Goal: Information Seeking & Learning: Learn about a topic

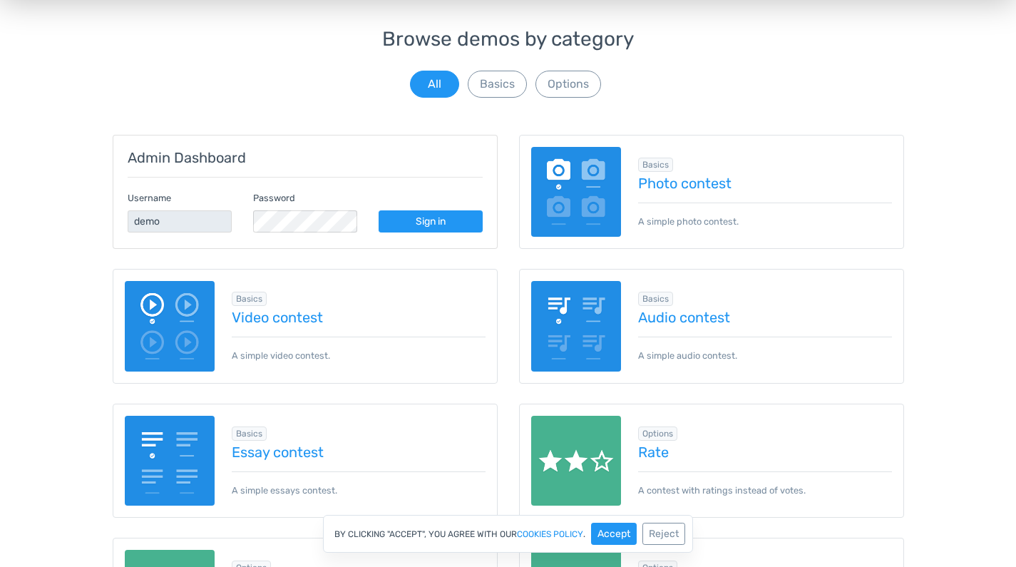
scroll to position [127, 0]
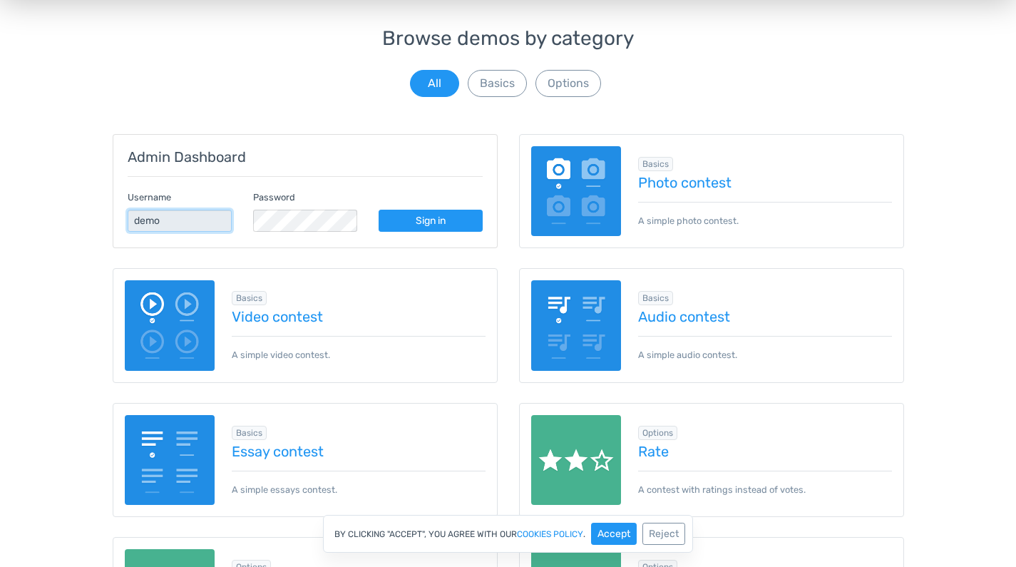
click at [189, 225] on input "demo" at bounding box center [180, 221] width 104 height 22
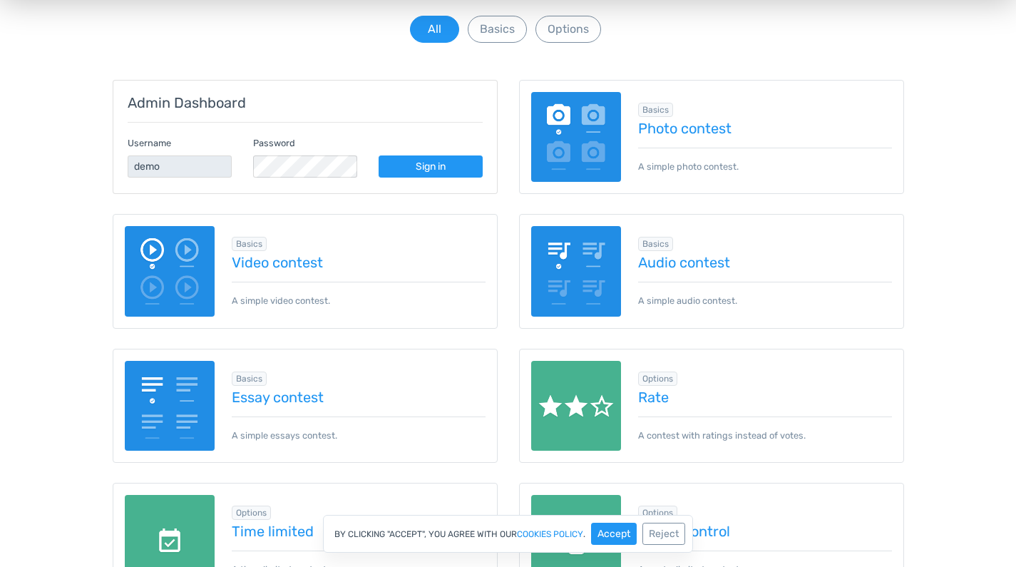
scroll to position [173, 0]
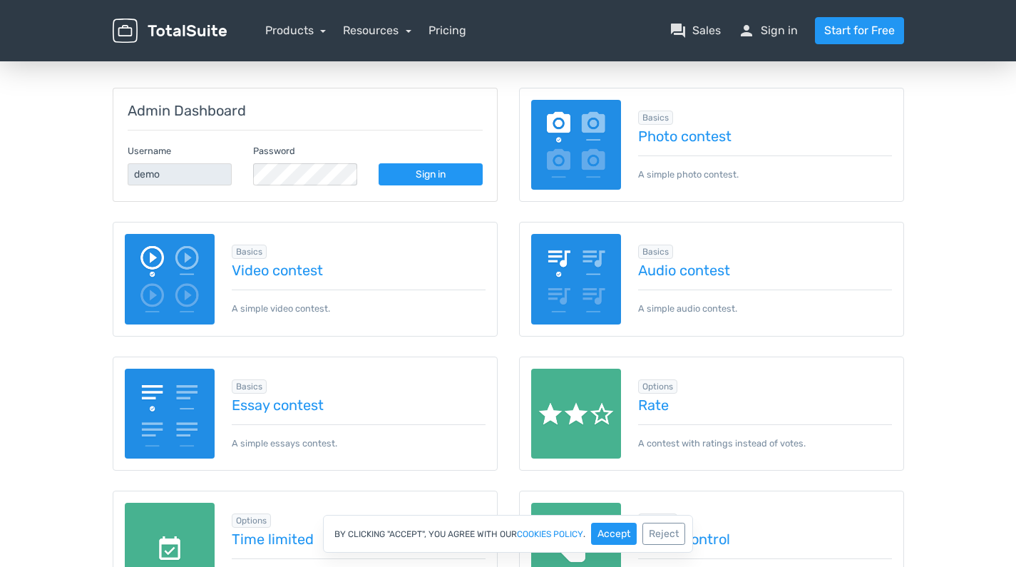
click at [583, 158] on img at bounding box center [576, 145] width 91 height 91
click at [979, 184] on div "Browse demos by category All Basics Options Admin Dashboard Username demo Passw…" at bounding box center [508, 513] width 1016 height 1064
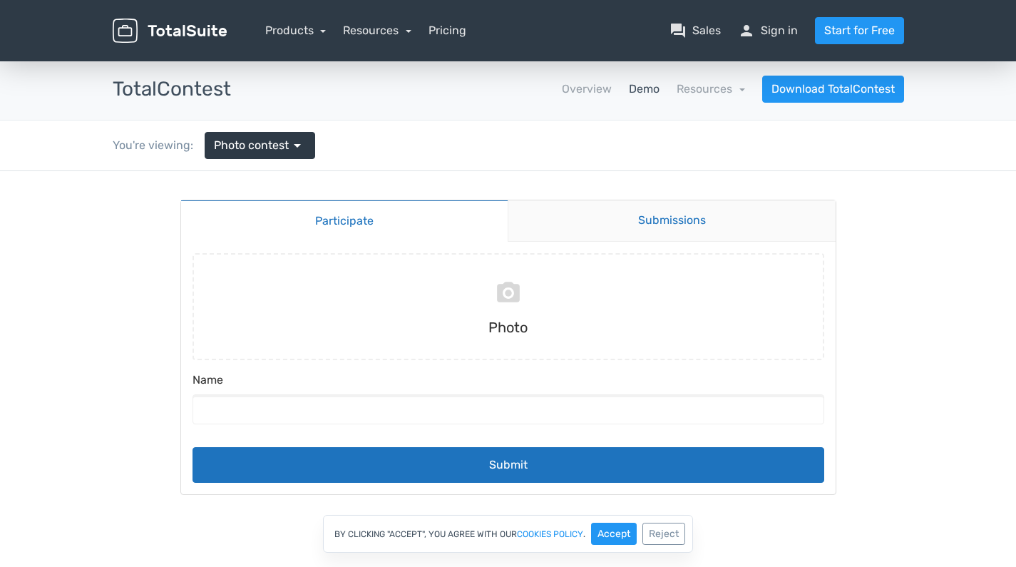
click at [650, 227] on link "Submissions" at bounding box center [672, 220] width 328 height 41
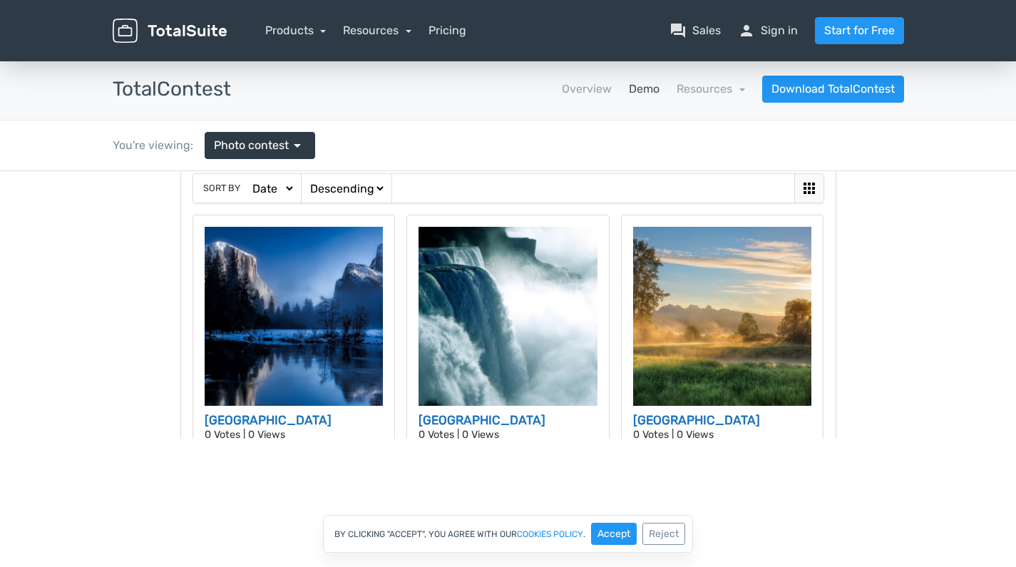
scroll to position [79, 0]
click at [317, 333] on img at bounding box center [294, 317] width 179 height 179
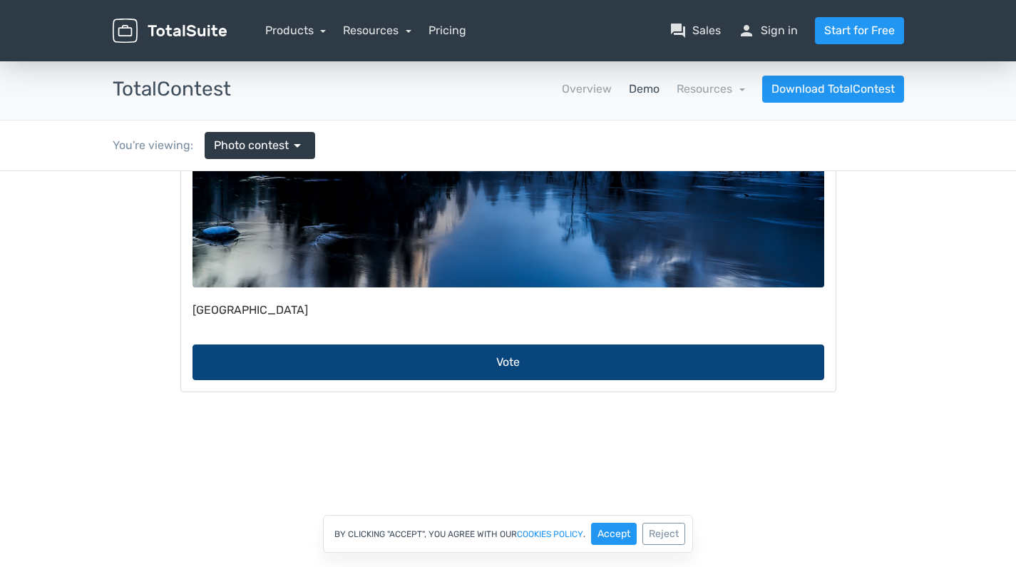
scroll to position [330, 0]
click at [532, 357] on button "Vote" at bounding box center [509, 362] width 632 height 36
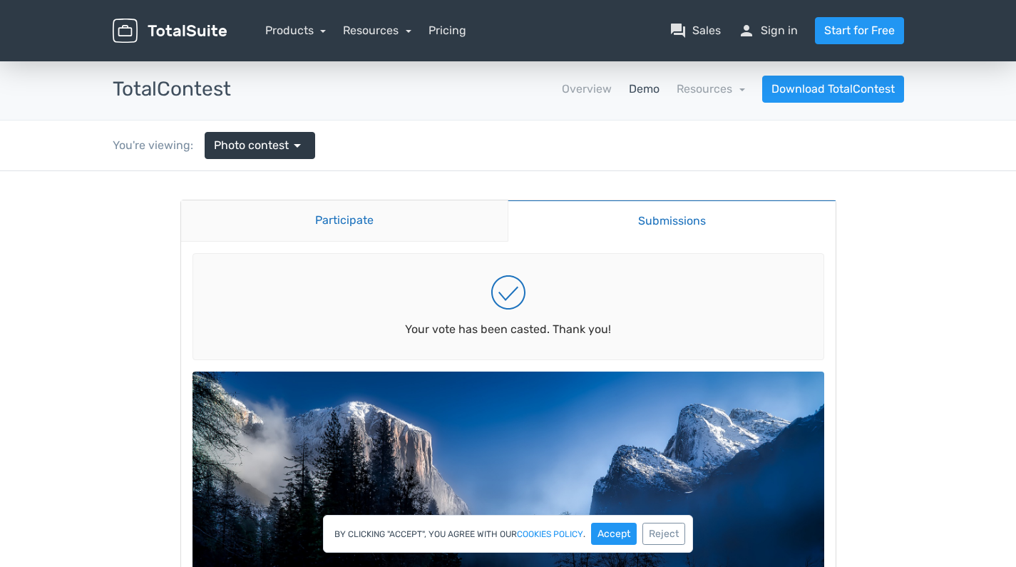
scroll to position [0, 0]
click at [364, 220] on link "Participate" at bounding box center [344, 220] width 327 height 41
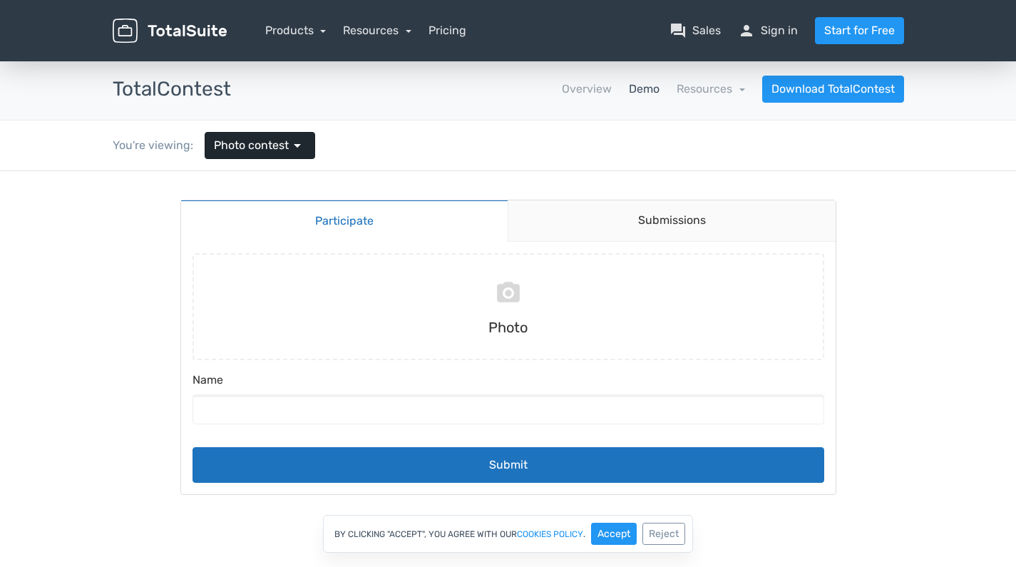
click at [286, 150] on span "Photo contest" at bounding box center [251, 145] width 75 height 17
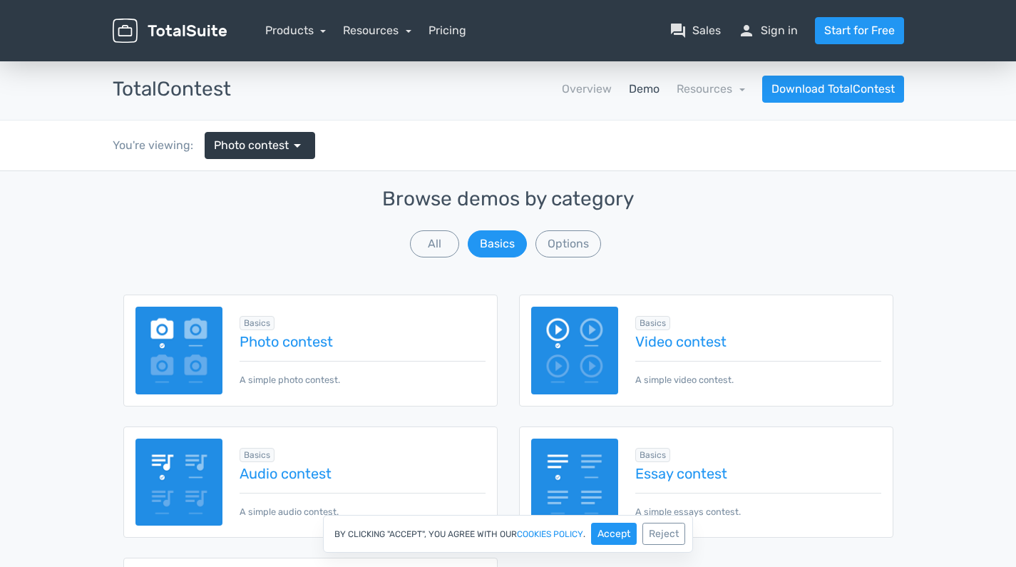
click at [737, 160] on div "You're viewing: Photo contest arrow_drop_down" at bounding box center [508, 146] width 813 height 50
click at [712, 93] on link "Resources" at bounding box center [711, 89] width 68 height 14
click at [827, 233] on div "Browse demos by category All Basics Options" at bounding box center [508, 224] width 770 height 72
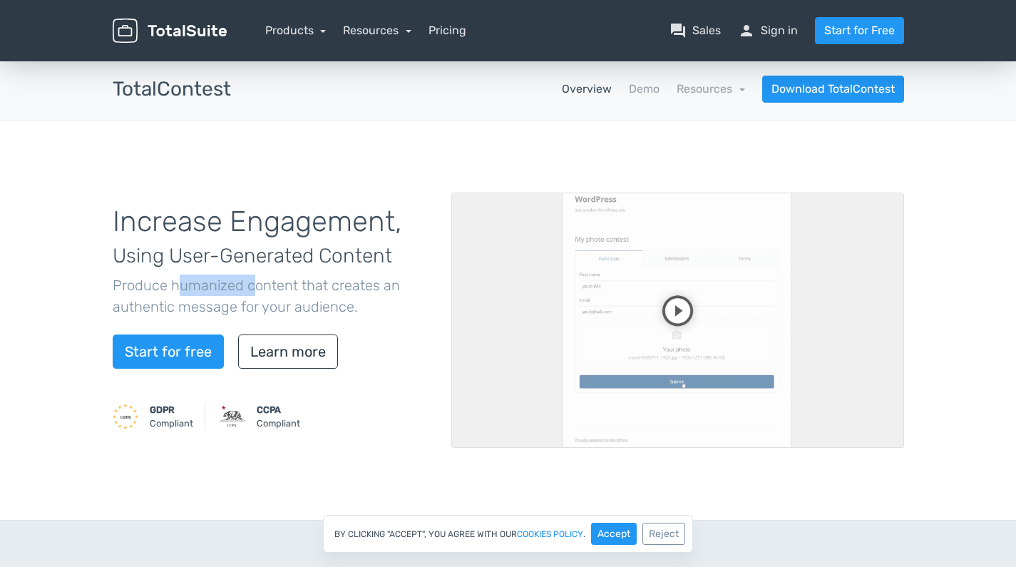
drag, startPoint x: 182, startPoint y: 279, endPoint x: 274, endPoint y: 280, distance: 92.0
click at [271, 279] on p "Produce humanized content that creates an authentic message for your audience." at bounding box center [271, 296] width 317 height 43
click at [337, 284] on p "Produce humanized content that creates an authentic message for your audience." at bounding box center [271, 296] width 317 height 43
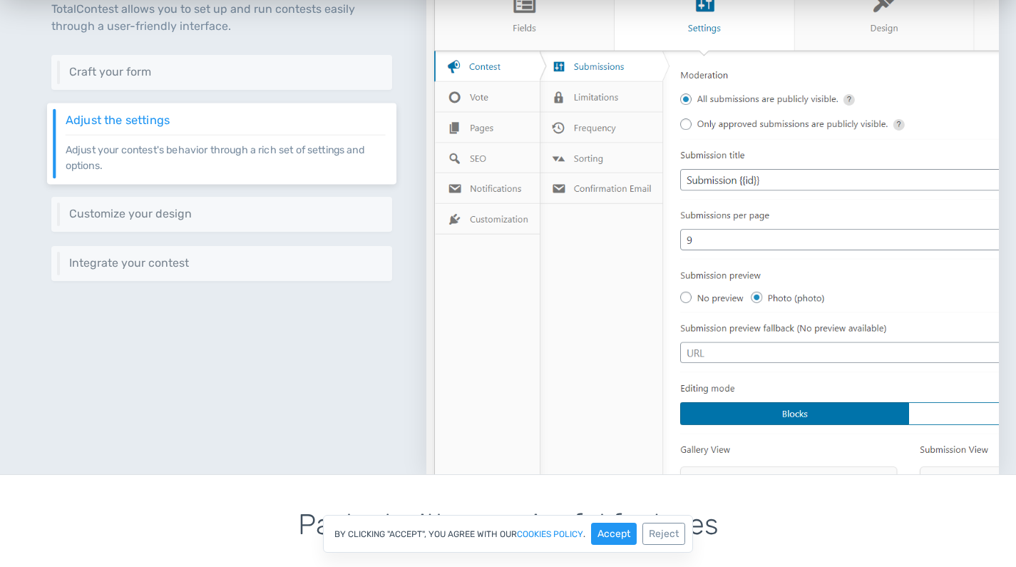
scroll to position [695, 0]
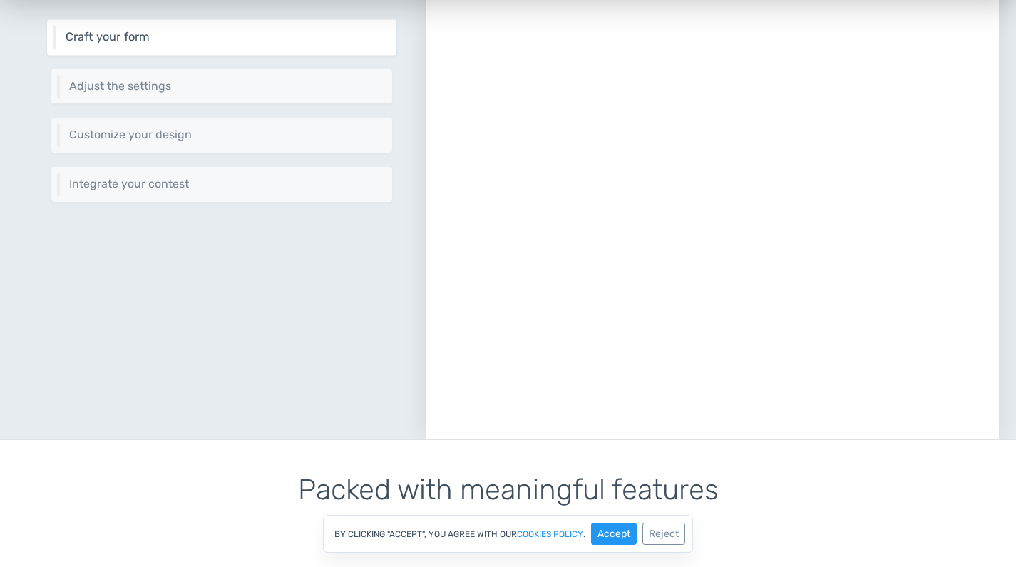
click at [170, 49] on div "Craft your form Craft your own submission form using 10+ different types of fie…" at bounding box center [221, 38] width 349 height 36
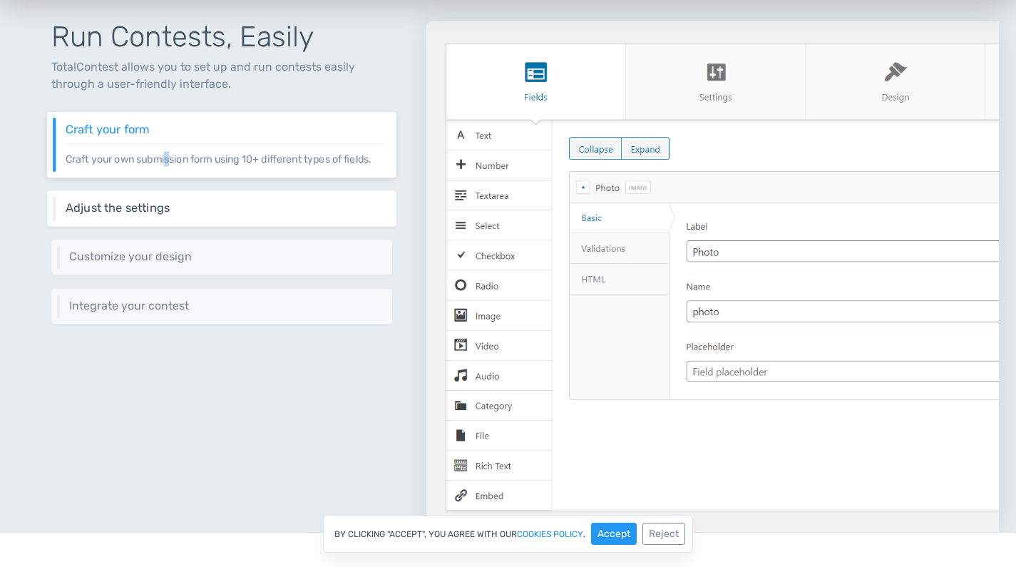
scroll to position [591, 0]
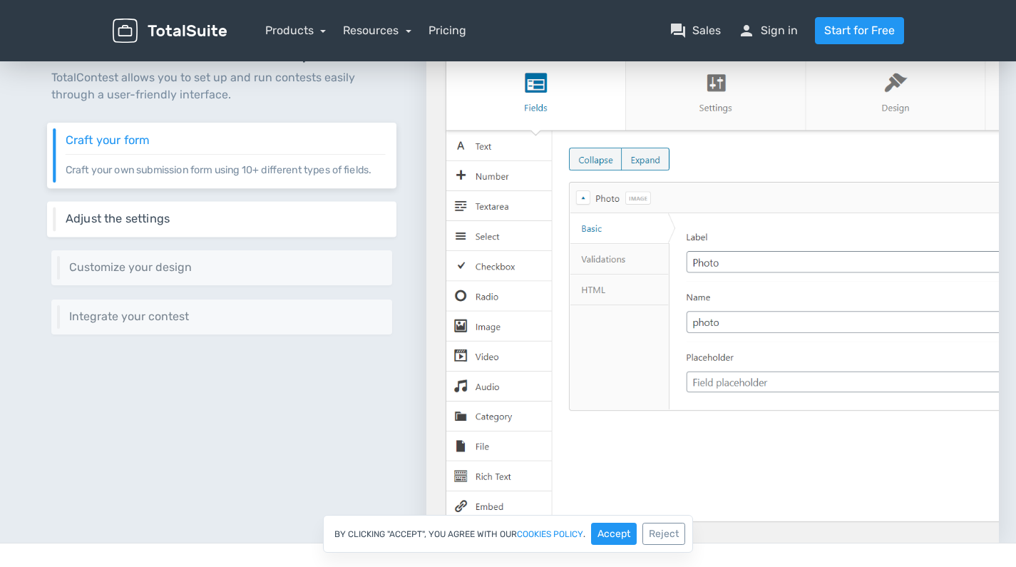
click at [205, 223] on h6 "Adjust the settings" at bounding box center [226, 219] width 320 height 13
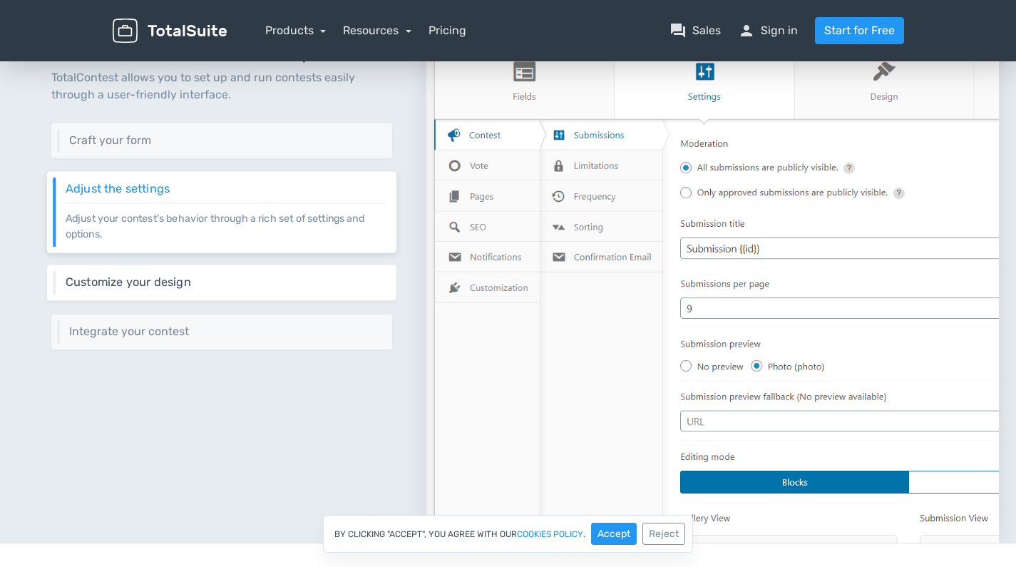
click at [213, 284] on h6 "Customize your design" at bounding box center [226, 282] width 320 height 13
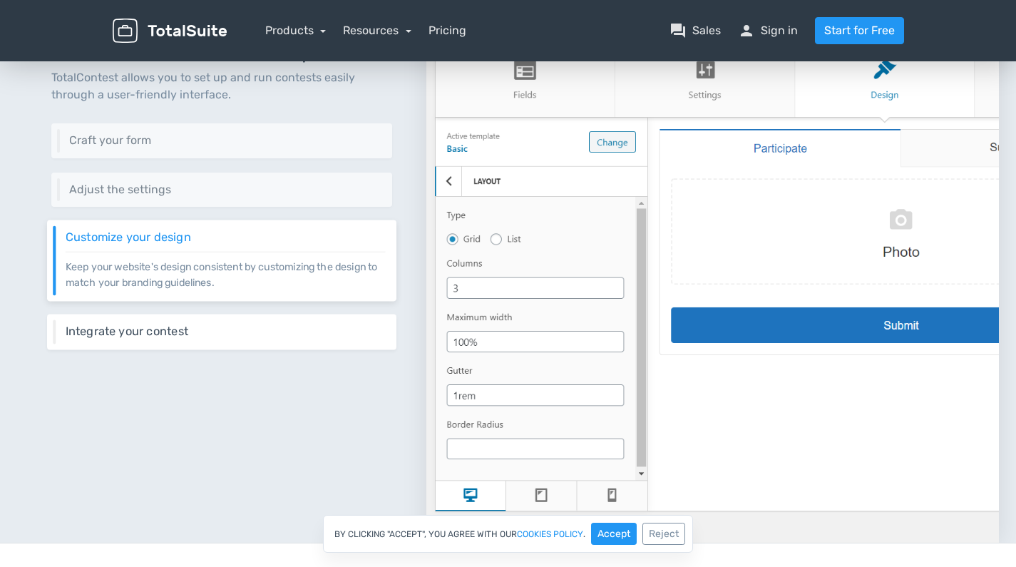
click at [226, 335] on h6 "Integrate your contest" at bounding box center [226, 331] width 320 height 13
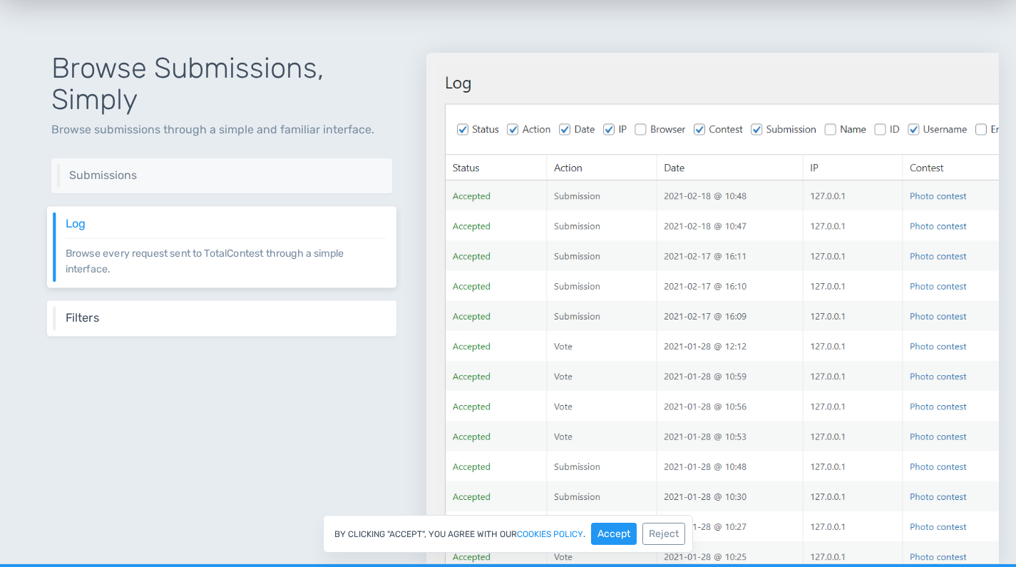
scroll to position [1532, 0]
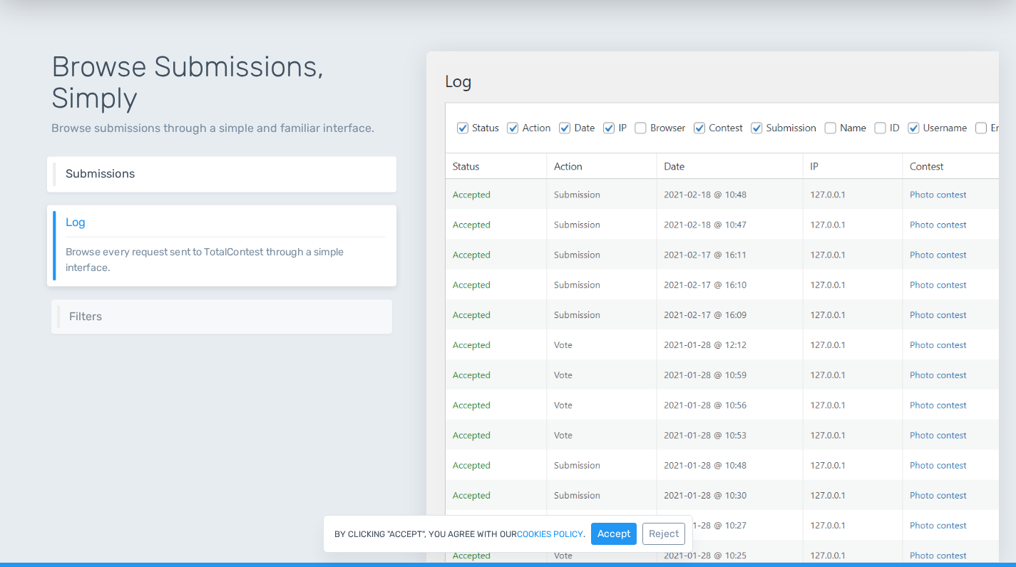
click at [224, 175] on h6 "Submissions" at bounding box center [226, 174] width 320 height 13
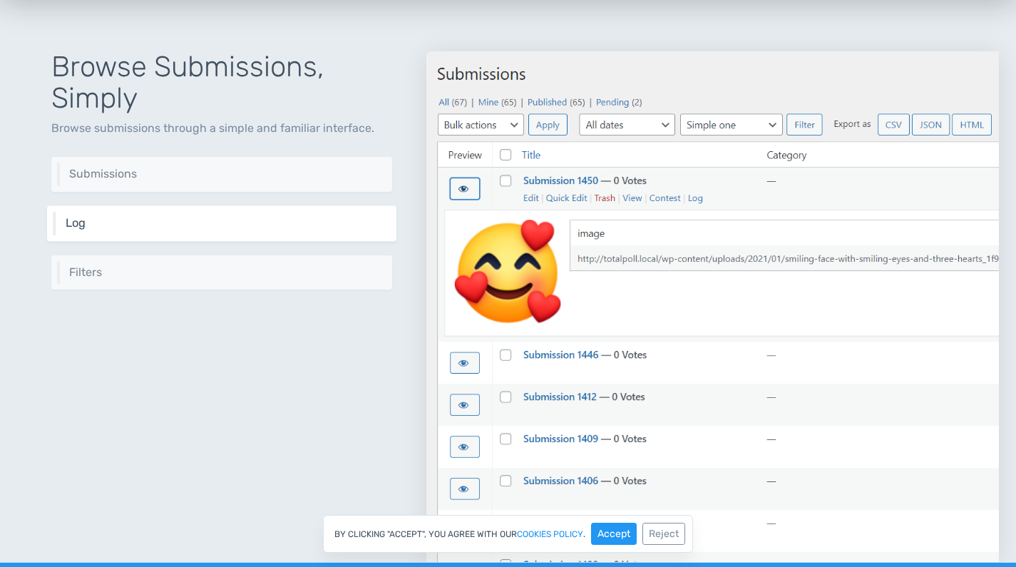
click at [209, 230] on h6 "Log" at bounding box center [226, 223] width 320 height 13
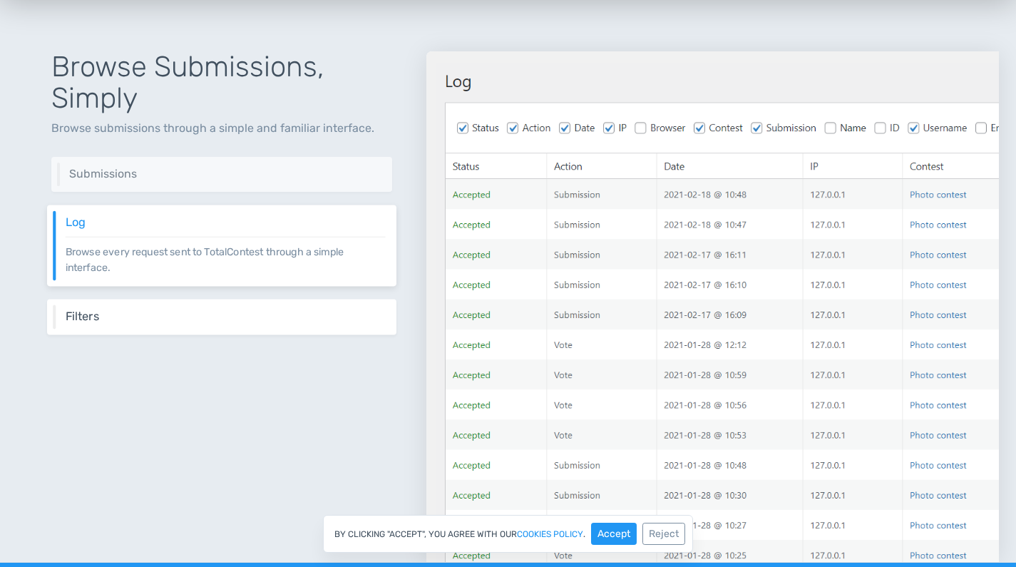
click at [194, 303] on div "Filters Get entries based on a list of filters like date range and categories." at bounding box center [221, 317] width 349 height 36
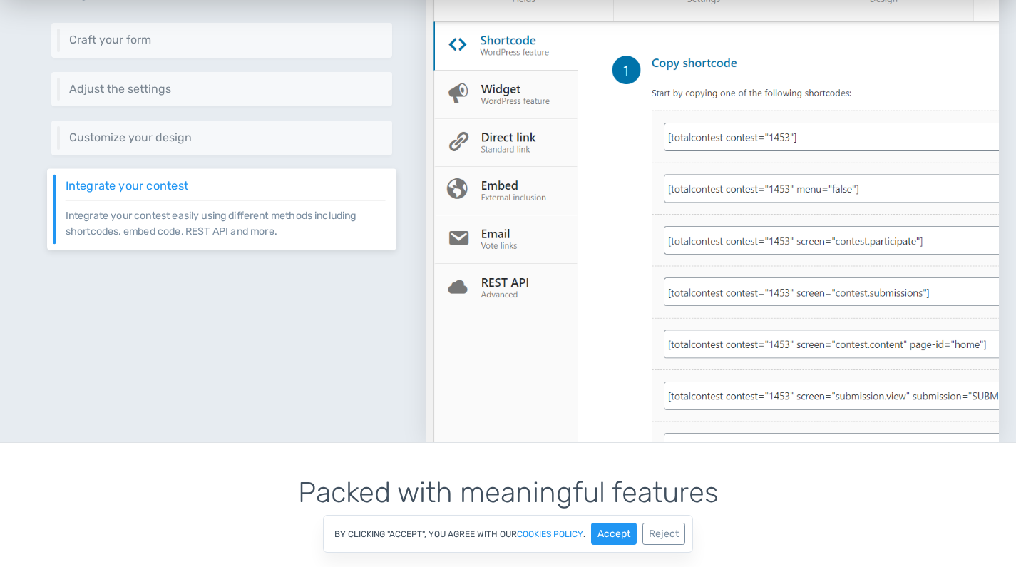
scroll to position [600, 0]
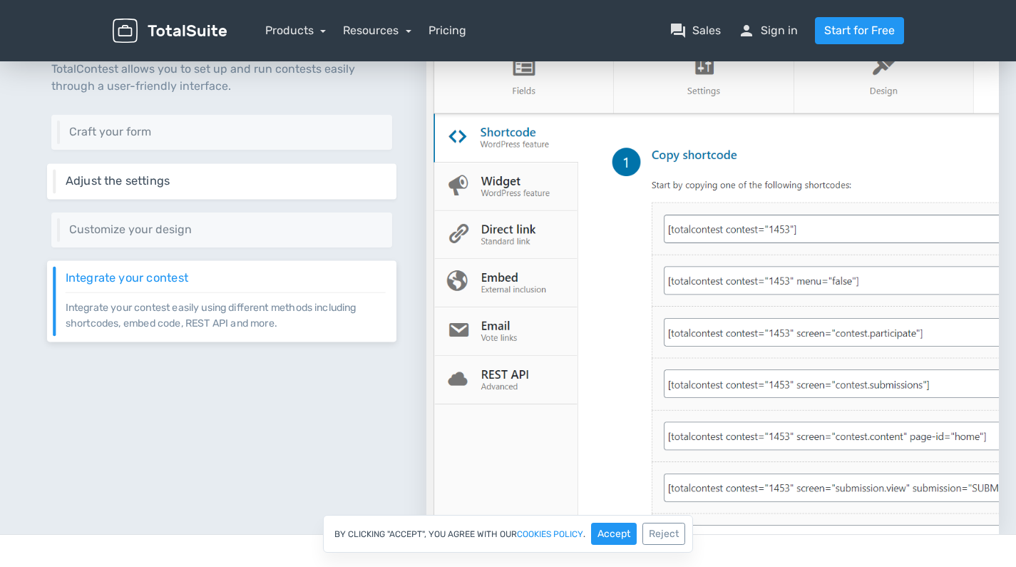
click at [198, 183] on h6 "Adjust the settings" at bounding box center [226, 181] width 320 height 13
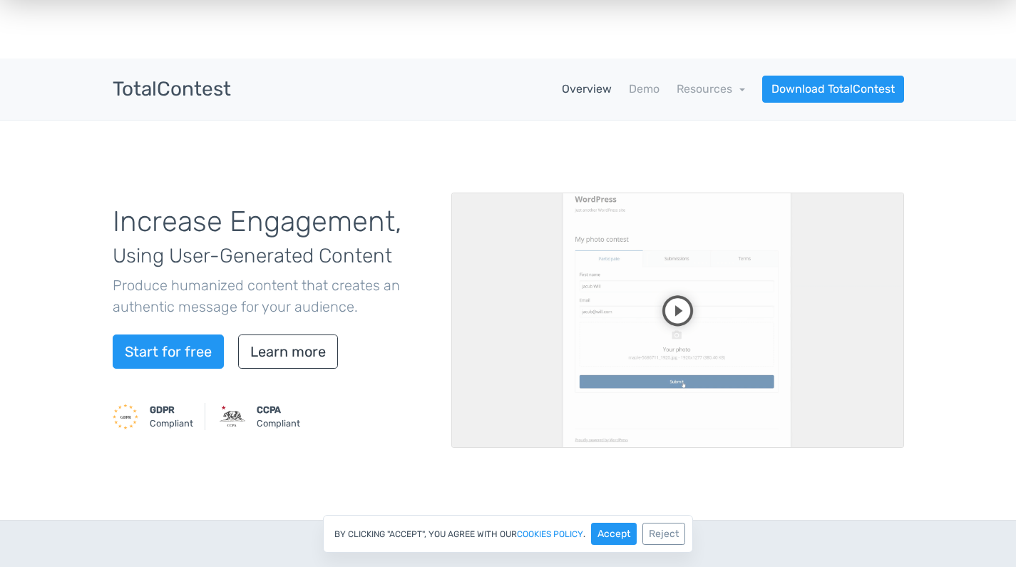
scroll to position [0, 0]
